Goal: Task Accomplishment & Management: Manage account settings

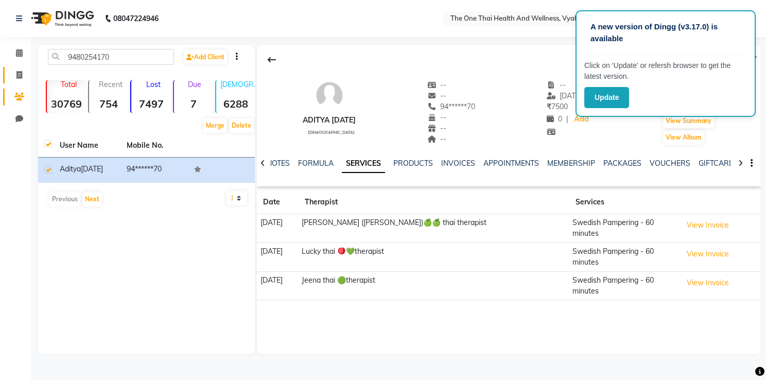
drag, startPoint x: 16, startPoint y: 66, endPoint x: 12, endPoint y: 89, distance: 22.6
click at [16, 67] on link "Invoice" at bounding box center [15, 75] width 25 height 17
select select "service"
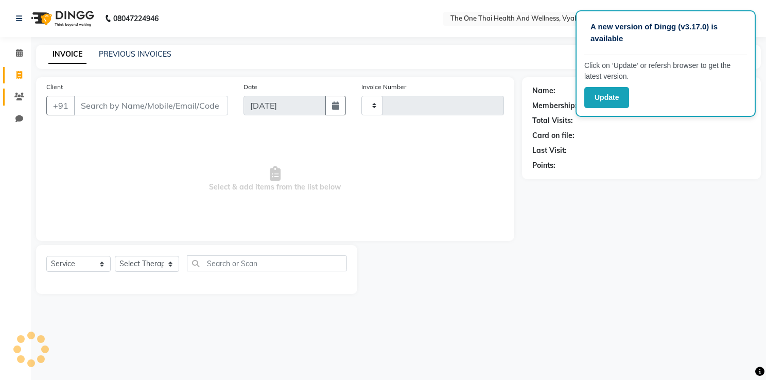
type input "2186"
select select "5972"
click at [13, 94] on span at bounding box center [19, 97] width 18 height 12
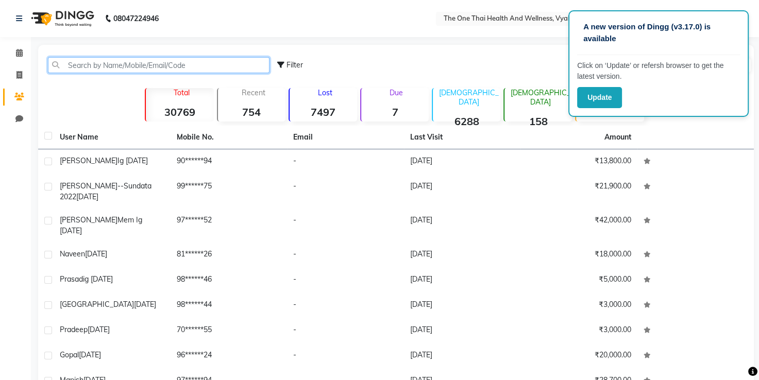
click at [95, 67] on input "text" at bounding box center [158, 65] width 221 height 16
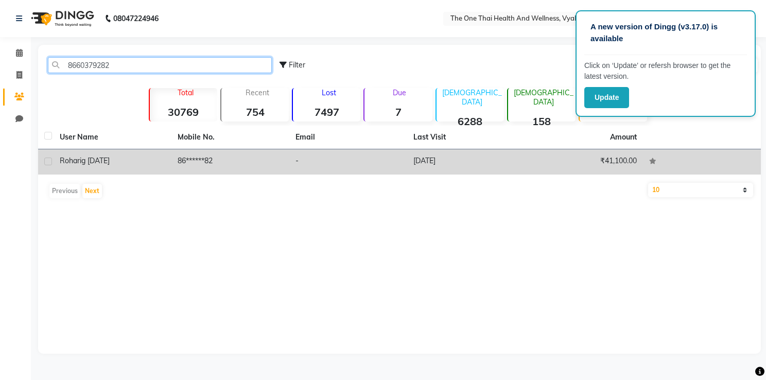
type input "8660379282"
click at [45, 158] on label at bounding box center [48, 162] width 8 height 8
click at [45, 159] on input "checkbox" at bounding box center [47, 162] width 7 height 7
checkbox input "true"
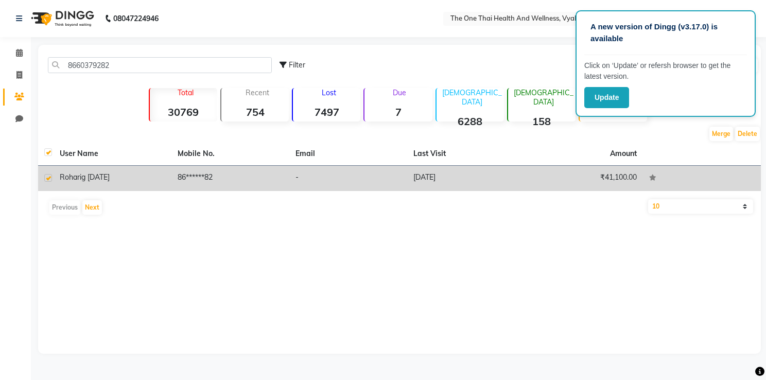
click at [108, 174] on span "ig [DATE]" at bounding box center [95, 177] width 30 height 9
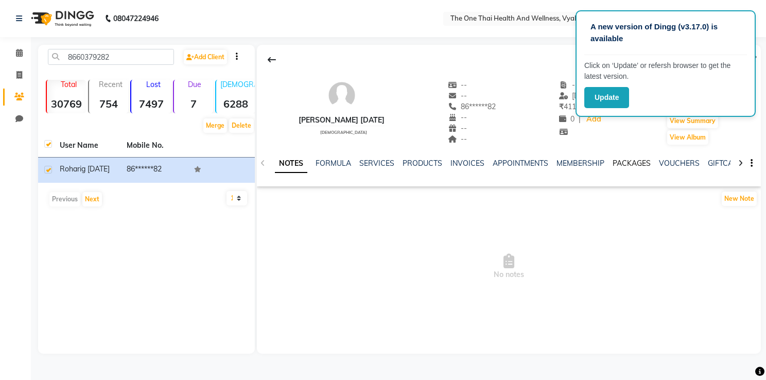
click at [633, 160] on link "PACKAGES" at bounding box center [632, 163] width 38 height 9
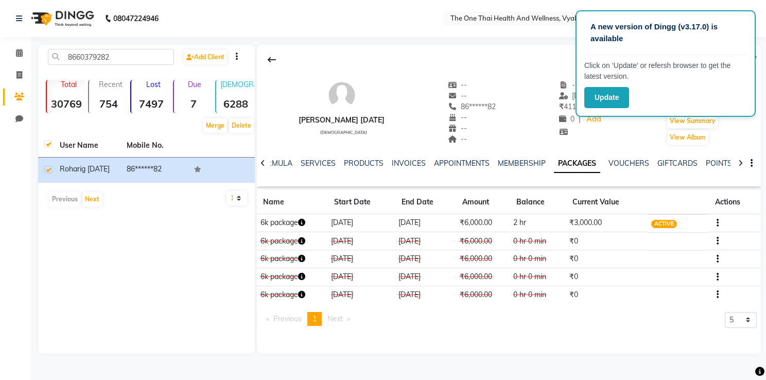
click at [564, 236] on table "Name Start Date End Date Amount Balance Current Value Actions 6k package [DATE]…" at bounding box center [509, 247] width 504 height 113
click at [16, 67] on link "Invoice" at bounding box center [15, 75] width 25 height 17
select select "service"
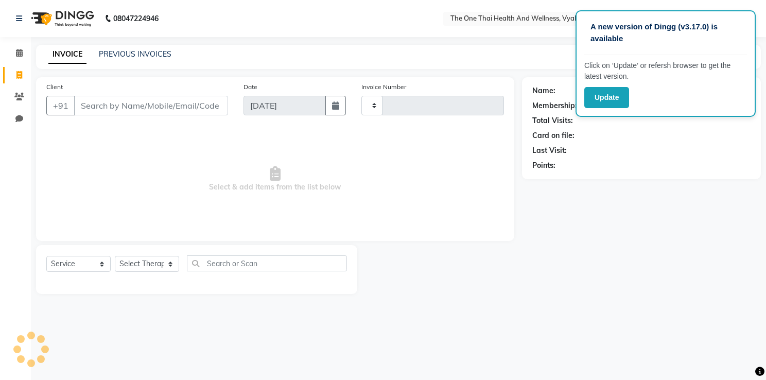
type input "2186"
select select "5972"
click at [22, 93] on icon at bounding box center [19, 97] width 10 height 8
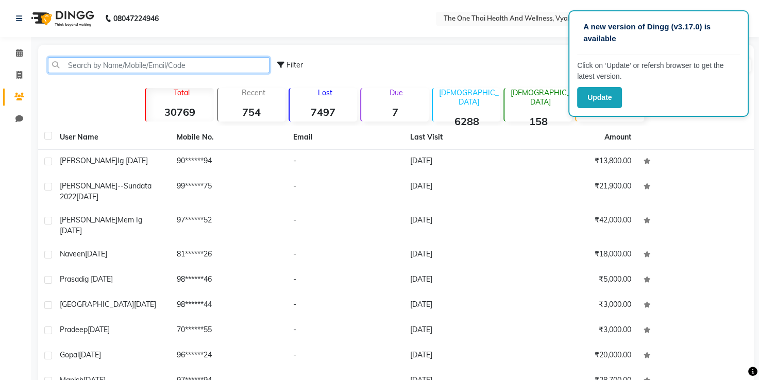
click at [64, 62] on input "text" at bounding box center [158, 65] width 221 height 16
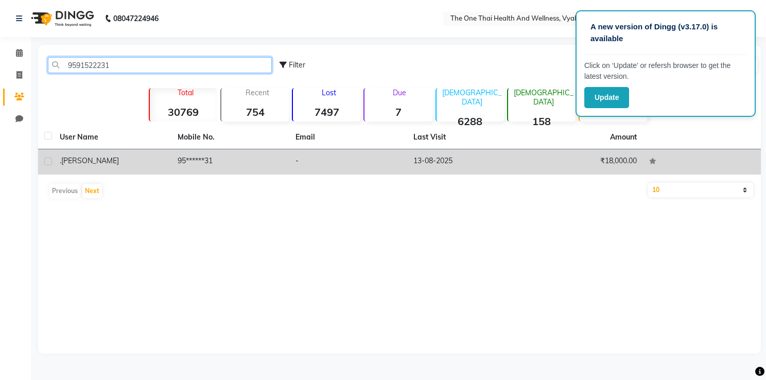
type input "9591522231"
click at [50, 162] on label at bounding box center [48, 162] width 8 height 8
click at [50, 162] on input "checkbox" at bounding box center [47, 162] width 7 height 7
checkbox input "true"
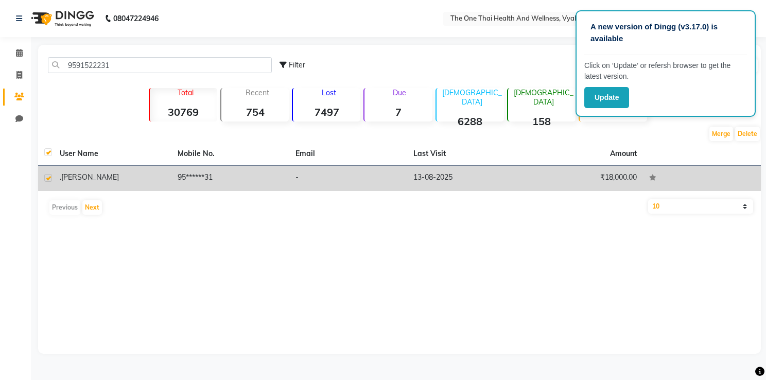
click at [87, 170] on td ". [GEOGRAPHIC_DATA]" at bounding box center [113, 178] width 118 height 25
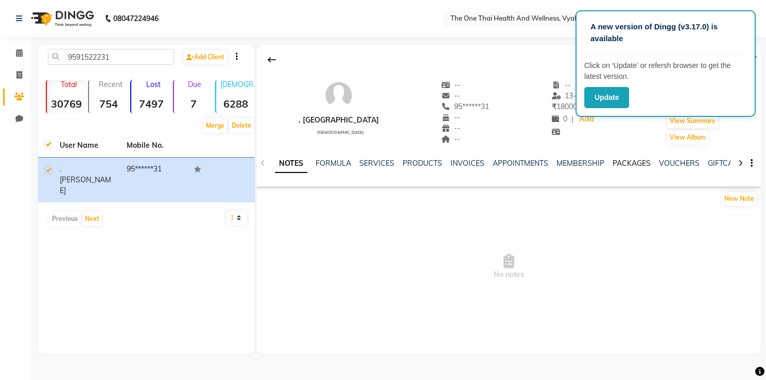
click at [620, 159] on link "PACKAGES" at bounding box center [632, 163] width 38 height 9
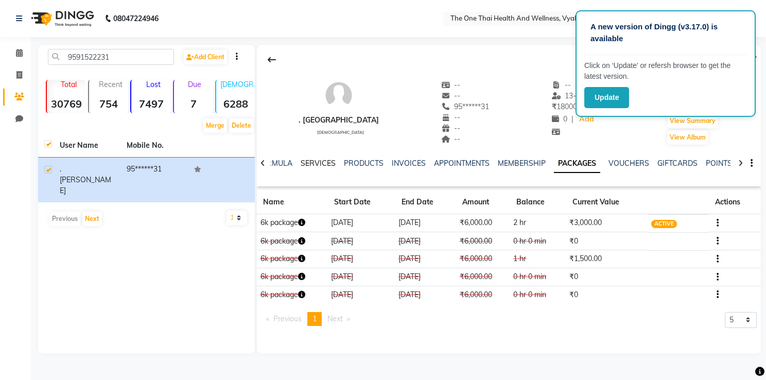
click at [315, 165] on link "SERVICES" at bounding box center [318, 163] width 35 height 9
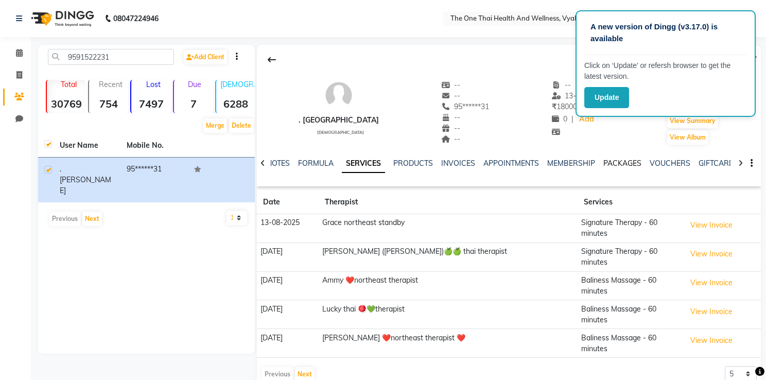
click at [614, 164] on link "PACKAGES" at bounding box center [623, 163] width 38 height 9
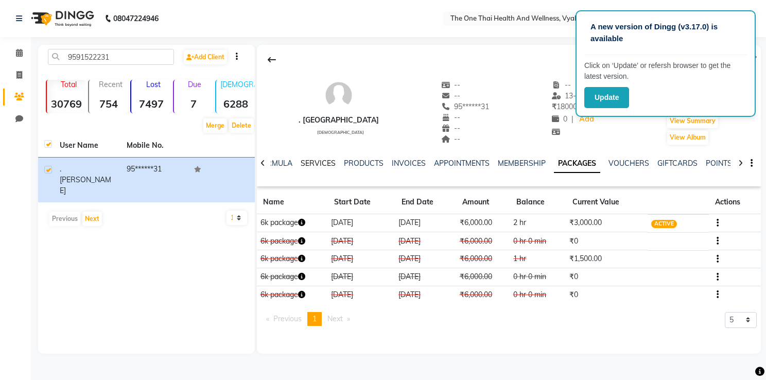
click at [315, 164] on link "SERVICES" at bounding box center [318, 163] width 35 height 9
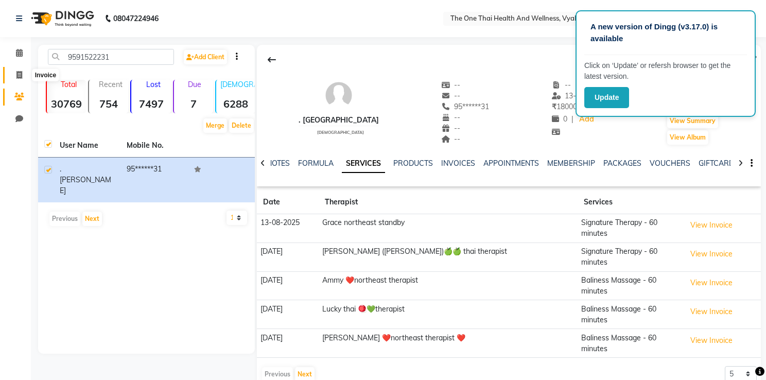
click at [18, 71] on icon at bounding box center [19, 75] width 6 height 8
select select "5972"
select select "service"
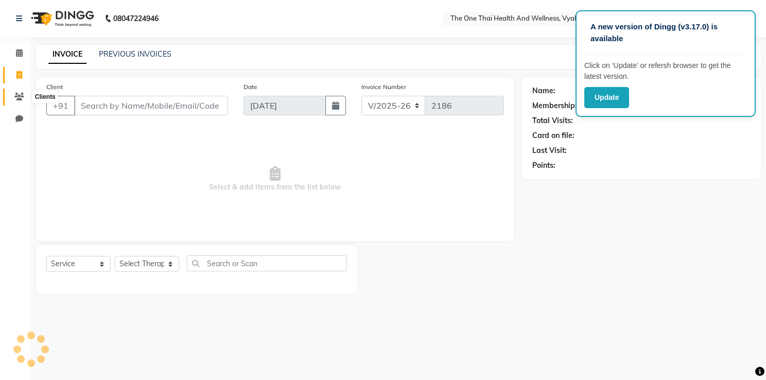
click at [15, 92] on span at bounding box center [19, 97] width 18 height 12
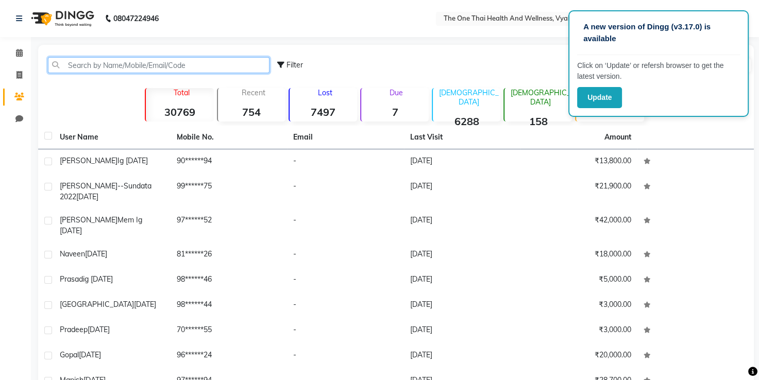
click at [103, 69] on input "text" at bounding box center [158, 65] width 221 height 16
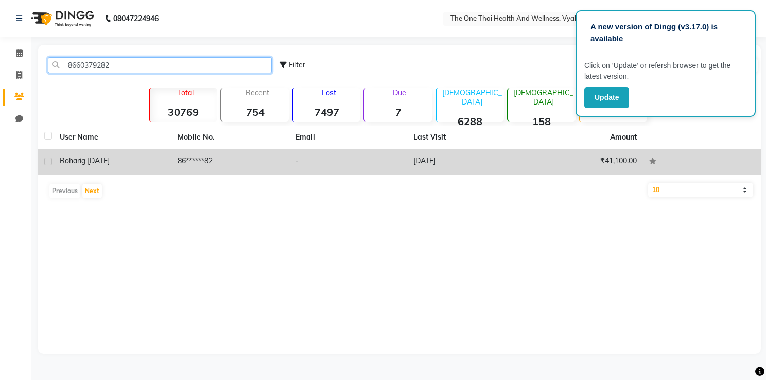
type input "8660379282"
click at [46, 162] on label at bounding box center [48, 162] width 8 height 8
click at [46, 162] on input "checkbox" at bounding box center [47, 162] width 7 height 7
checkbox input "true"
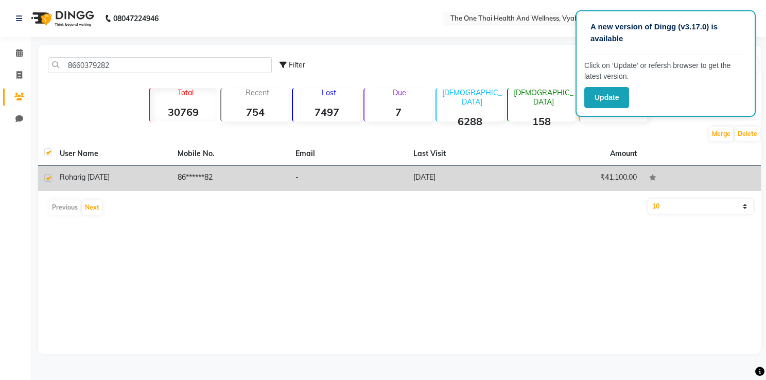
click at [73, 171] on td "[PERSON_NAME] [DATE]" at bounding box center [113, 178] width 118 height 25
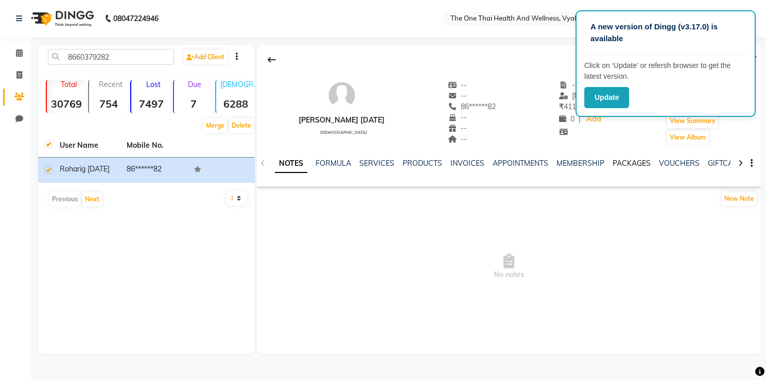
click at [623, 165] on link "PACKAGES" at bounding box center [632, 163] width 38 height 9
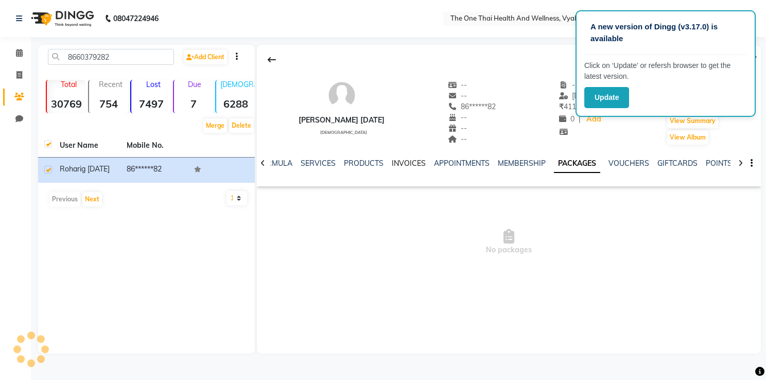
click at [407, 165] on link "INVOICES" at bounding box center [409, 163] width 34 height 9
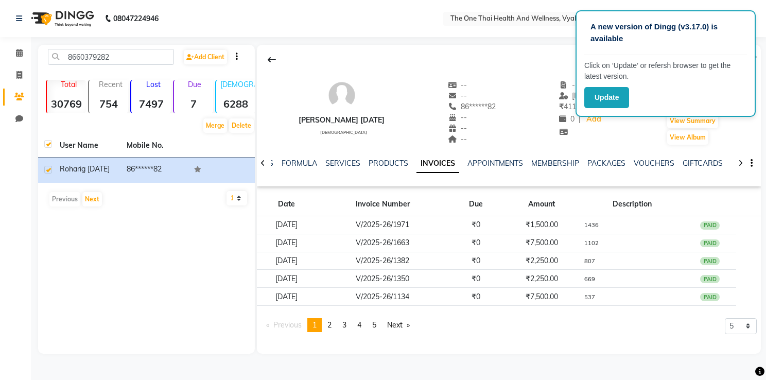
click at [597, 157] on div "NOTES FORMULA SERVICES PRODUCTS INVOICES APPOINTMENTS MEMBERSHIP PACKAGES VOUCH…" at bounding box center [509, 164] width 504 height 36
click at [597, 164] on link "PACKAGES" at bounding box center [607, 163] width 38 height 9
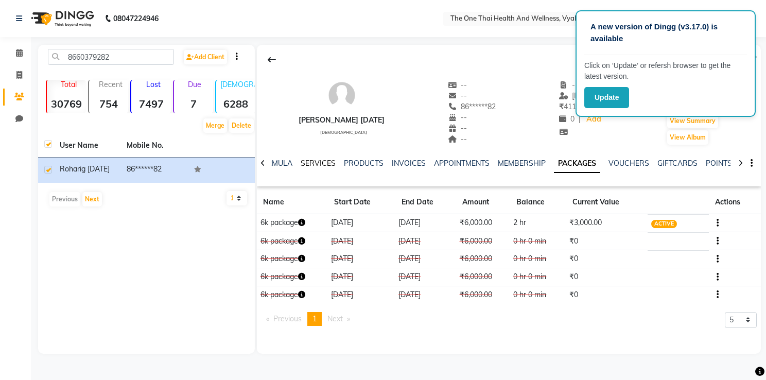
click at [309, 162] on link "SERVICES" at bounding box center [318, 163] width 35 height 9
